Goal: Check status

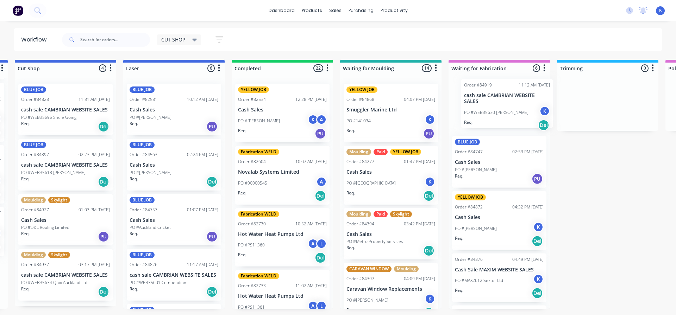
scroll to position [0, 218]
drag, startPoint x: 86, startPoint y: 237, endPoint x: 477, endPoint y: 100, distance: 414.7
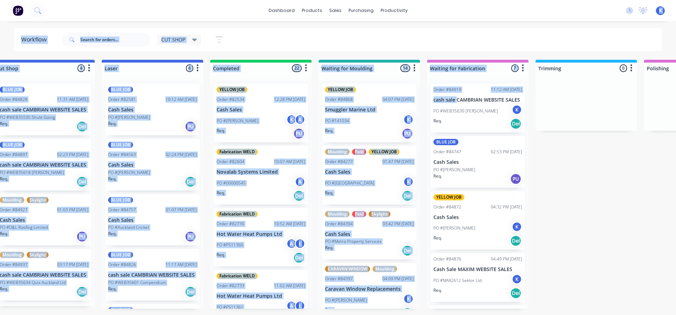
scroll to position [0, 270]
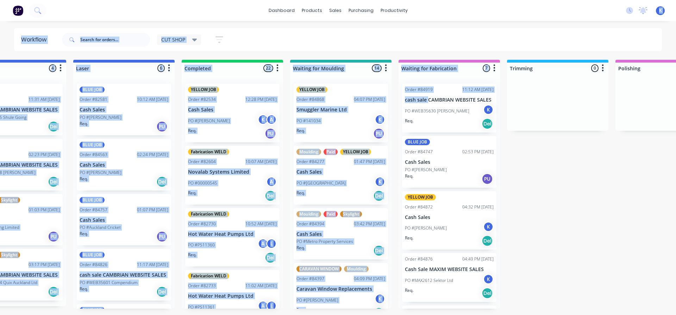
drag, startPoint x: 477, startPoint y: 100, endPoint x: 478, endPoint y: 75, distance: 25.7
click at [409, 31] on div "Workflow CUT SHOP Save new view None edit CUT SHOP (Default) edit DISPATCH edit…" at bounding box center [71, 164] width 676 height 273
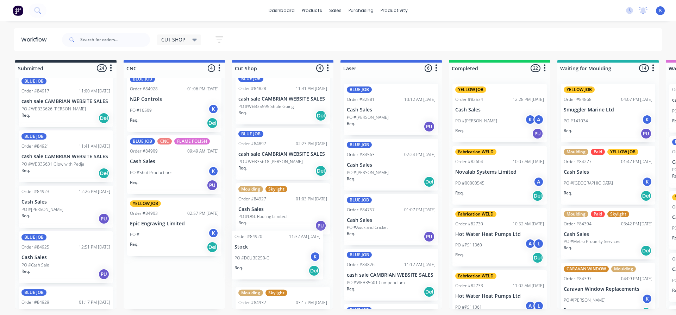
scroll to position [0, 0]
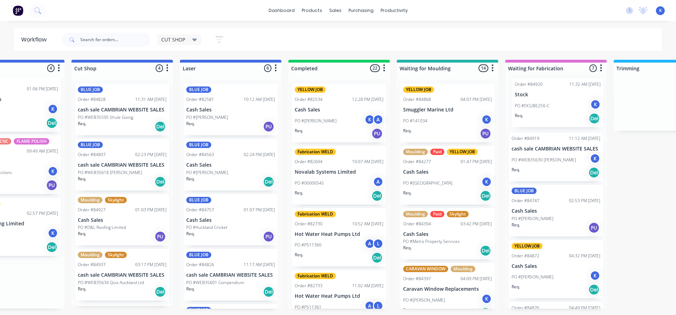
drag, startPoint x: 148, startPoint y: 289, endPoint x: 536, endPoint y: 109, distance: 427.4
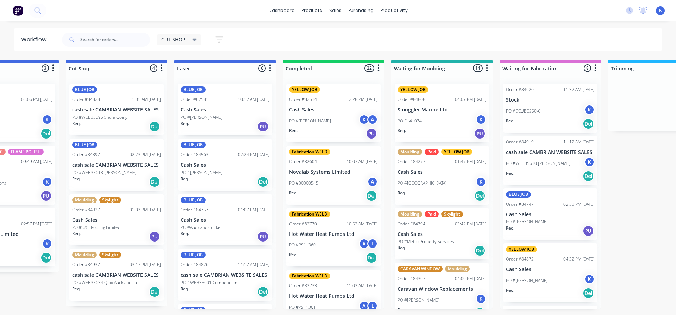
drag, startPoint x: 51, startPoint y: 315, endPoint x: 13, endPoint y: 326, distance: 39.6
click at [13, 273] on html "dashboard products sales purchasing productivity dashboard products Product Cat…" at bounding box center [172, 136] width 676 height 273
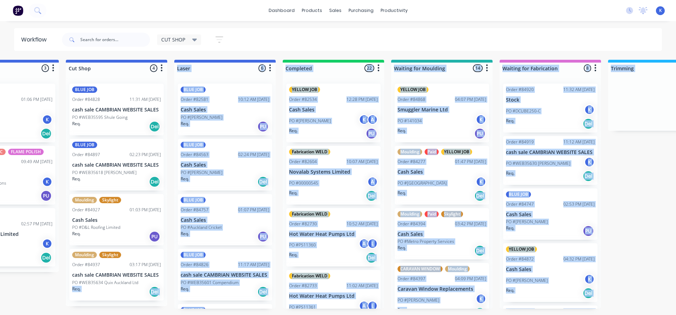
drag, startPoint x: 50, startPoint y: 313, endPoint x: 45, endPoint y: 316, distance: 5.9
click at [45, 273] on html "dashboard products sales purchasing productivity dashboard products Product Cat…" at bounding box center [172, 136] width 676 height 273
